Goal: Information Seeking & Learning: Learn about a topic

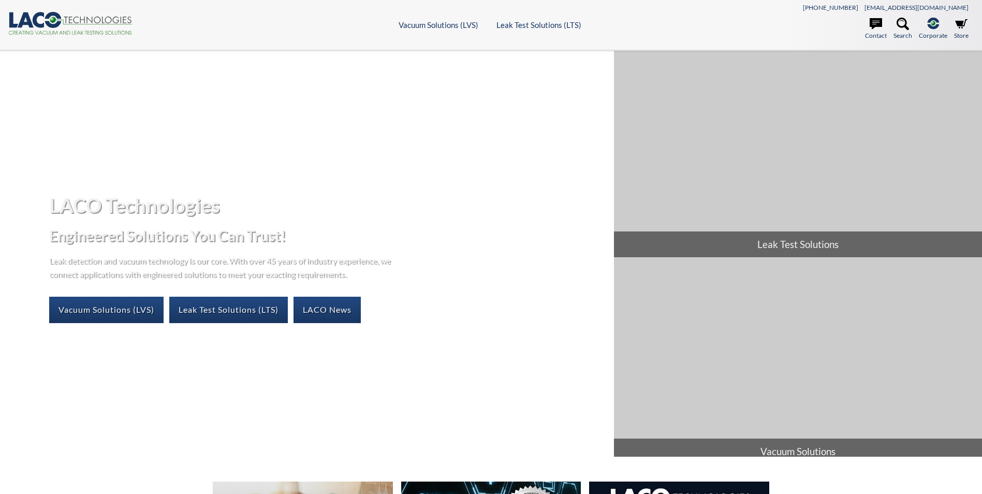
select select "Language Translate Widget"
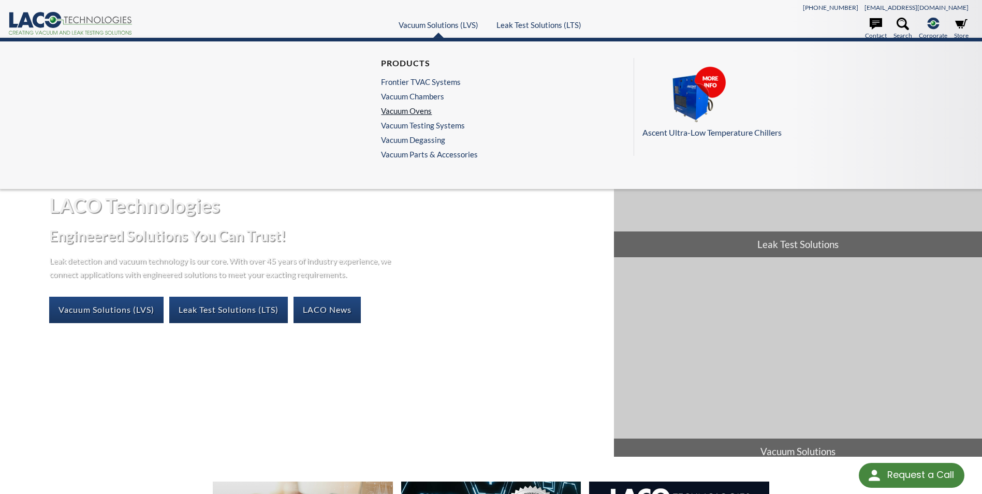
click at [415, 108] on link "Vacuum Ovens" at bounding box center [427, 110] width 92 height 9
click at [429, 140] on link "Vacuum Degassing" at bounding box center [427, 139] width 92 height 9
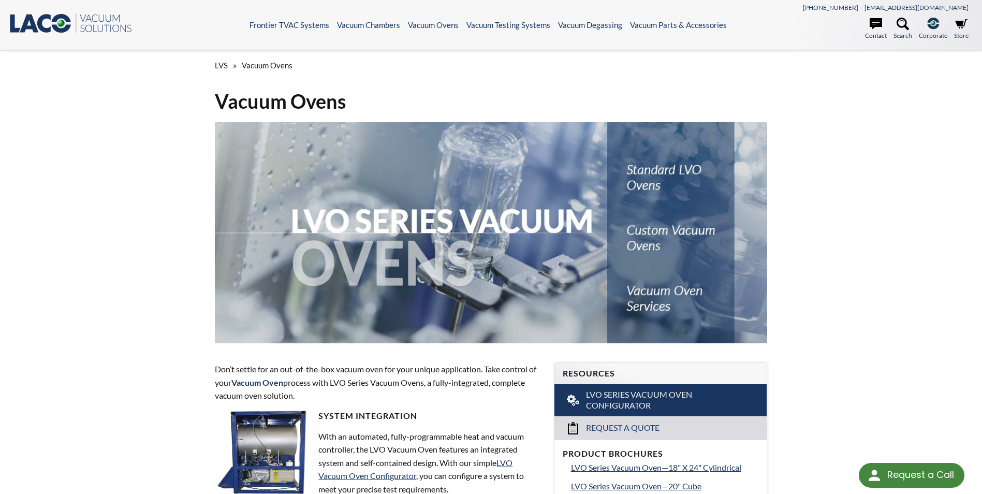
select select "Language Translate Widget"
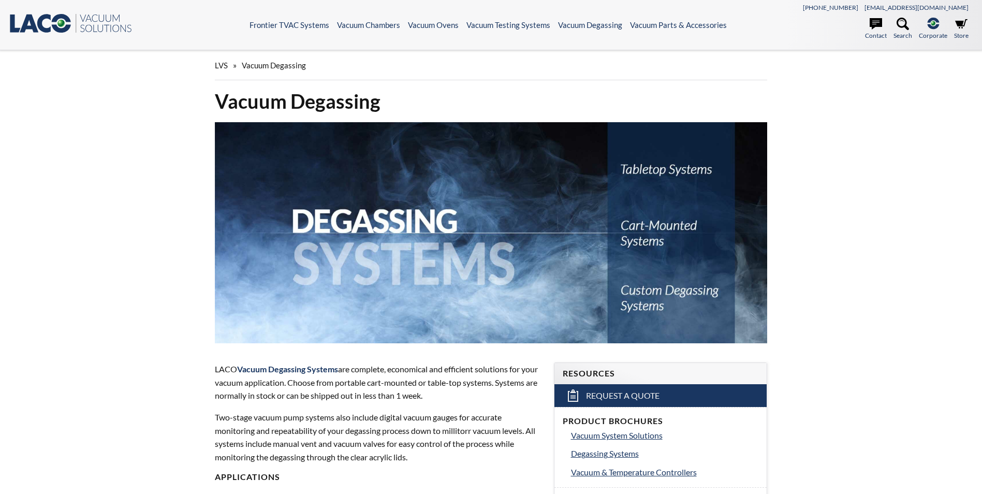
select select "Language Translate Widget"
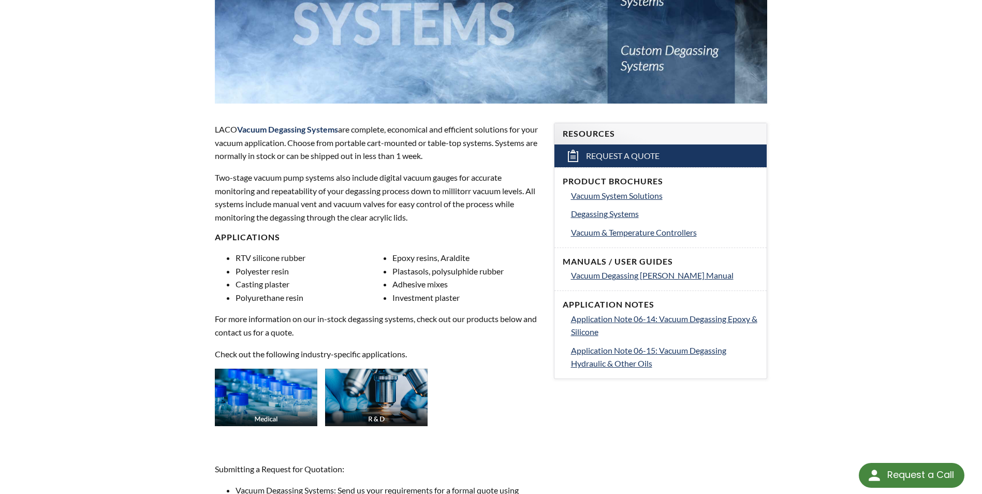
scroll to position [104, 0]
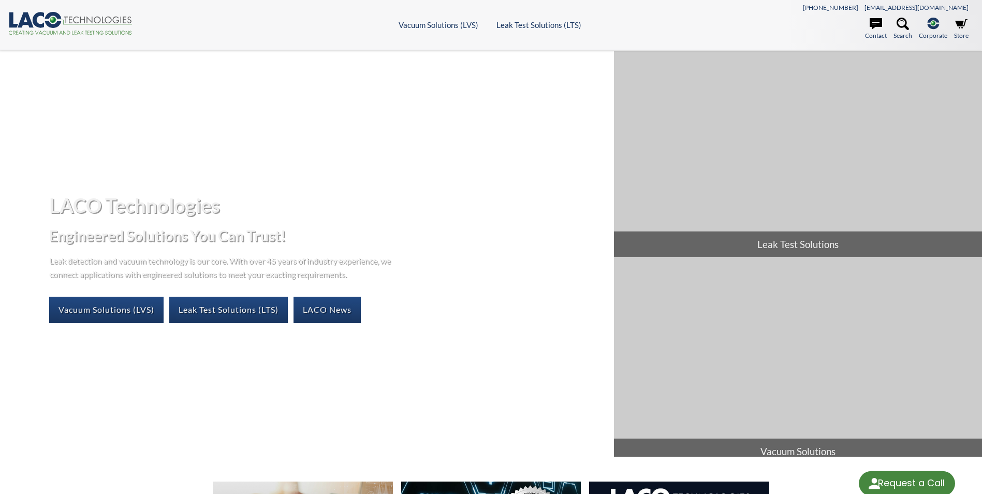
select select "Language Translate Widget"
